Goal: Find specific page/section: Find specific page/section

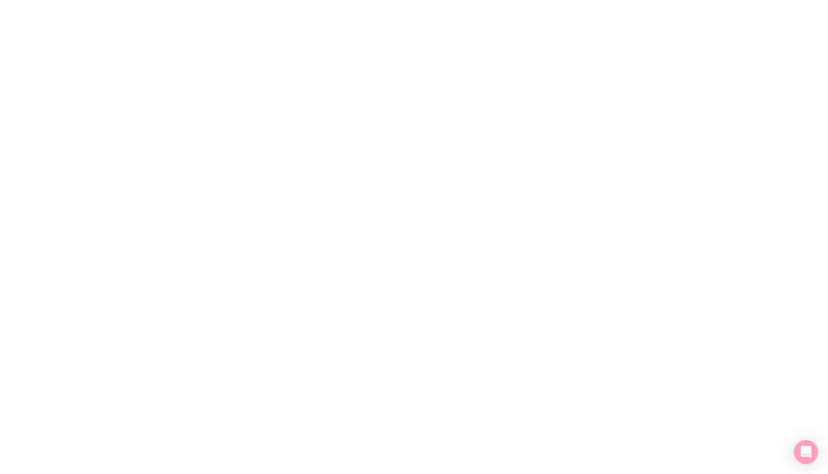
click at [233, 82] on div at bounding box center [414, 237] width 828 height 474
